Goal: Transaction & Acquisition: Subscribe to service/newsletter

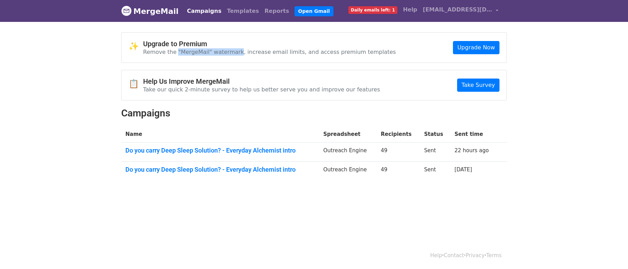
click at [382, 11] on span "Daily emails left: 1" at bounding box center [372, 10] width 49 height 8
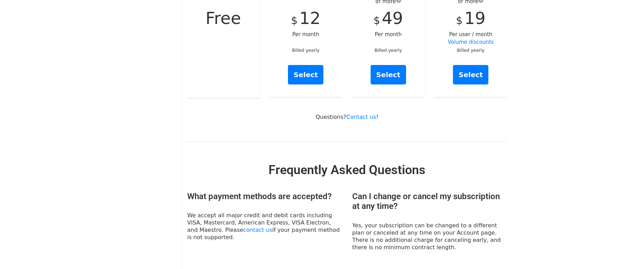
scroll to position [19, 0]
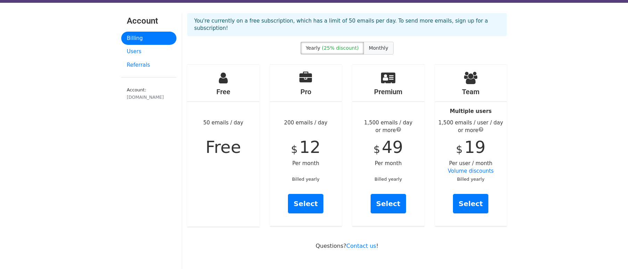
click at [375, 45] on span "Monthly" at bounding box center [378, 48] width 19 height 6
